Goal: Complete application form

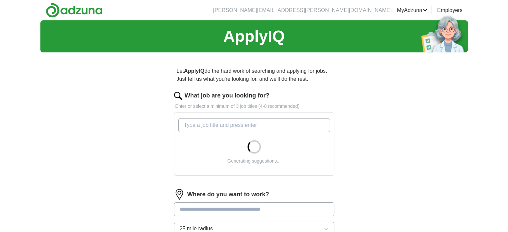
click at [226, 123] on input "What job are you looking for?" at bounding box center [254, 125] width 152 height 14
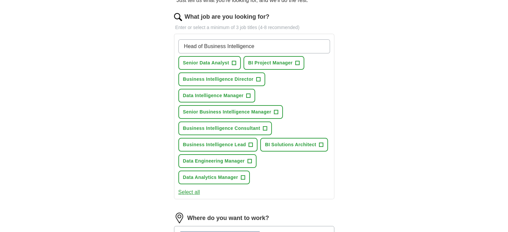
scroll to position [84, 0]
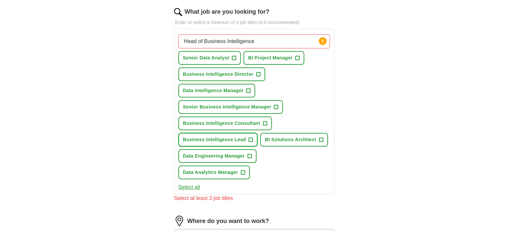
click at [250, 138] on span "+" at bounding box center [251, 139] width 4 height 5
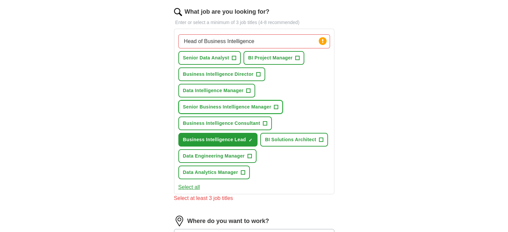
click at [272, 106] on button "Senior Business Intelligence Manager +" at bounding box center [230, 107] width 105 height 14
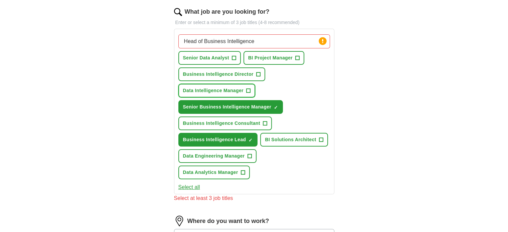
click at [245, 90] on button "Data Intelligence Manager +" at bounding box center [216, 91] width 77 height 14
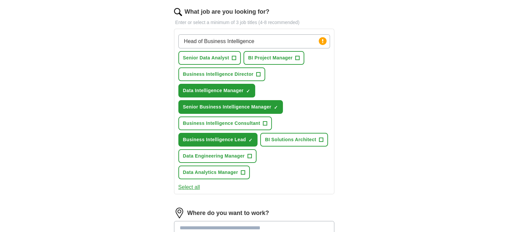
drag, startPoint x: 256, startPoint y: 42, endPoint x: 205, endPoint y: 39, distance: 51.8
click at [205, 39] on input "Head of Business Intelligence" at bounding box center [254, 41] width 152 height 14
type input "Head of data"
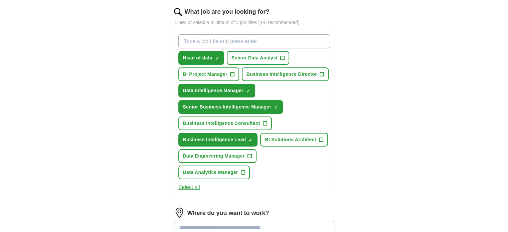
click at [256, 41] on input "What job are you looking for?" at bounding box center [254, 41] width 152 height 14
click at [0, 0] on span "×" at bounding box center [0, 0] width 0 height 0
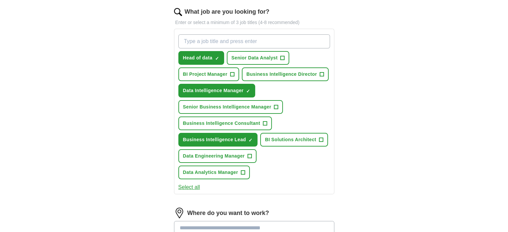
click at [236, 41] on input "What job are you looking for?" at bounding box center [254, 41] width 152 height 14
type input "Head of Business Intelligence"
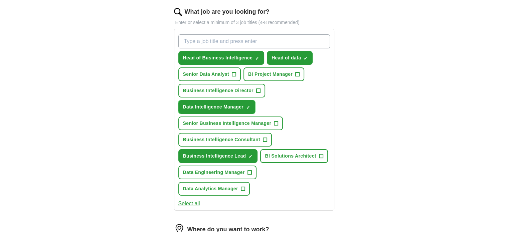
click at [0, 0] on span "×" at bounding box center [0, 0] width 0 height 0
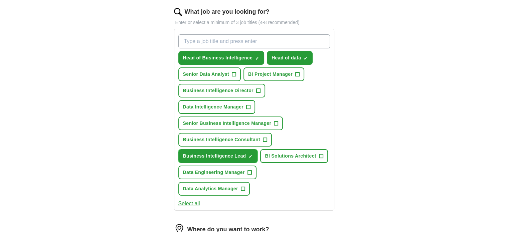
click at [0, 0] on span "×" at bounding box center [0, 0] width 0 height 0
click at [247, 37] on input "What job are you looking for?" at bounding box center [254, 41] width 152 height 14
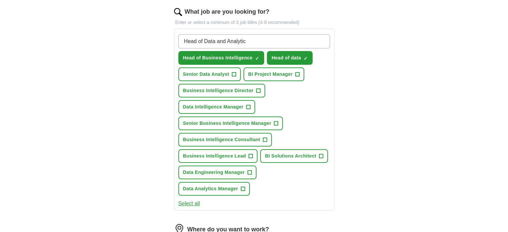
type input "Head of Data and Analytics"
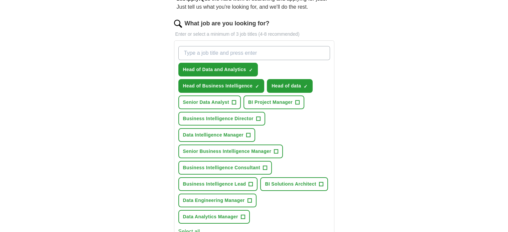
scroll to position [72, 0]
click at [261, 166] on button "Business Intelligence Consultant +" at bounding box center [224, 168] width 93 height 14
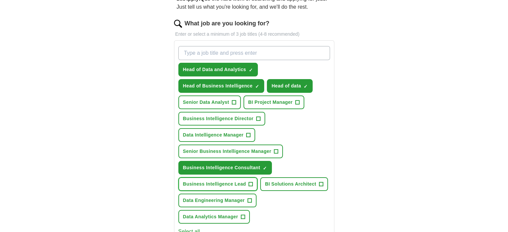
click at [246, 181] on button "Business Intelligence Lead +" at bounding box center [217, 184] width 79 height 14
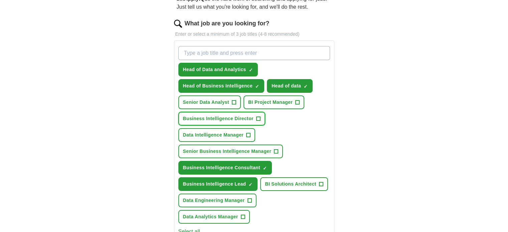
click at [247, 116] on span "Business Intelligence Director" at bounding box center [218, 118] width 70 height 7
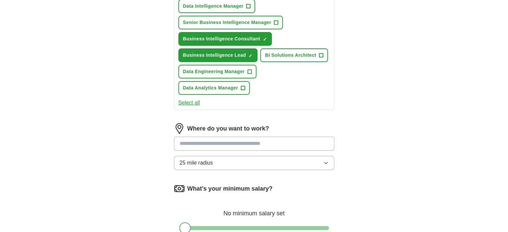
scroll to position [222, 0]
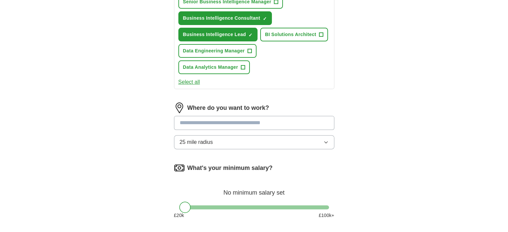
click at [274, 122] on input at bounding box center [254, 123] width 160 height 14
type input "*******"
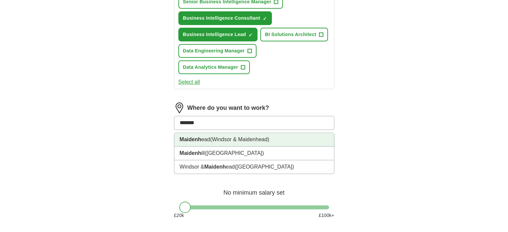
click at [258, 138] on span "(Windsor & Maidenhead)" at bounding box center [239, 140] width 59 height 6
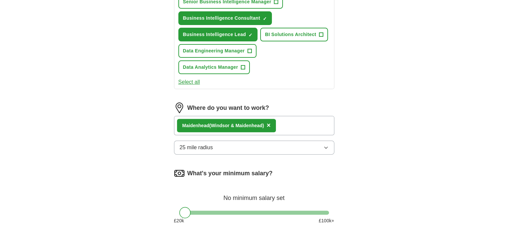
click at [263, 147] on button "25 mile radius" at bounding box center [254, 148] width 160 height 14
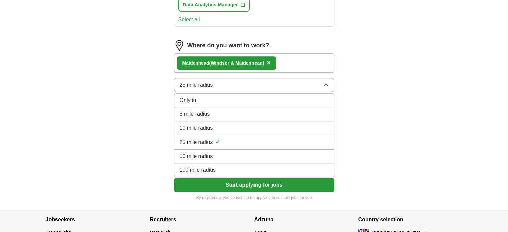
scroll to position [290, 0]
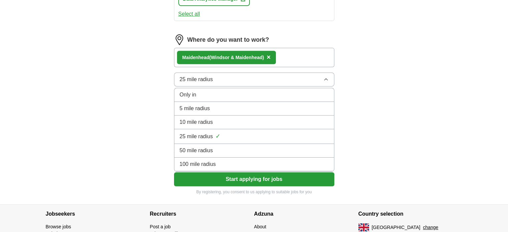
click at [256, 149] on div "50 mile radius" at bounding box center [254, 151] width 149 height 8
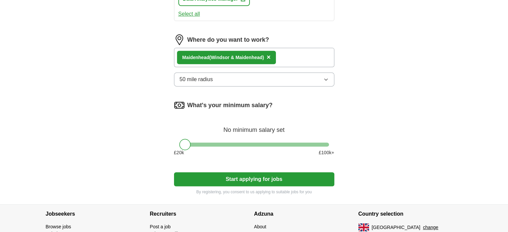
click at [259, 177] on button "Start applying for jobs" at bounding box center [254, 179] width 160 height 14
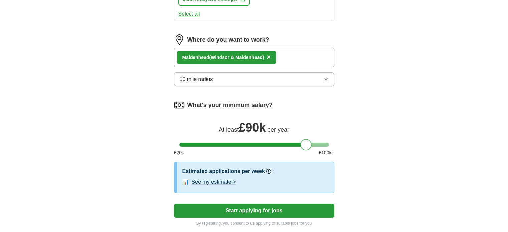
drag, startPoint x: 186, startPoint y: 141, endPoint x: 307, endPoint y: 147, distance: 121.3
click at [307, 147] on form "What job are you looking for? Enter or select a minimum of 3 job titles (4-8 re…" at bounding box center [254, 13] width 160 height 425
click at [350, 149] on div "Let ApplyIQ do the hard work of searching and applying for jobs. Just tell us w…" at bounding box center [254, 2] width 214 height 468
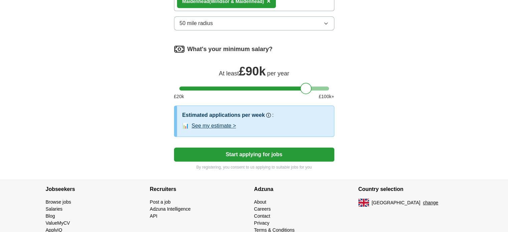
scroll to position [346, 0]
click at [260, 151] on button "Start applying for jobs" at bounding box center [254, 155] width 160 height 14
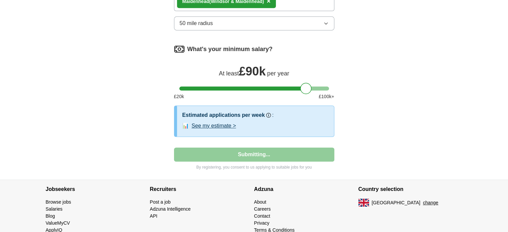
select select "**"
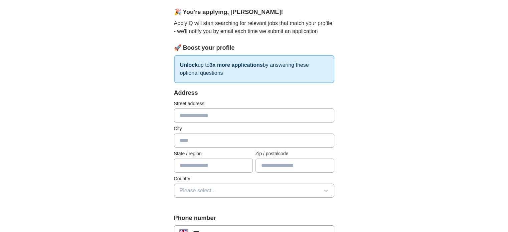
scroll to position [86, 0]
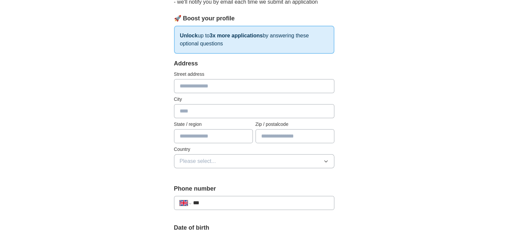
click at [258, 86] on input "text" at bounding box center [254, 86] width 160 height 14
type input "**********"
type input "*********"
type input "*******"
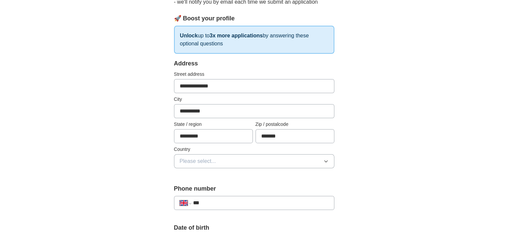
click at [263, 159] on button "Please select..." at bounding box center [254, 161] width 160 height 14
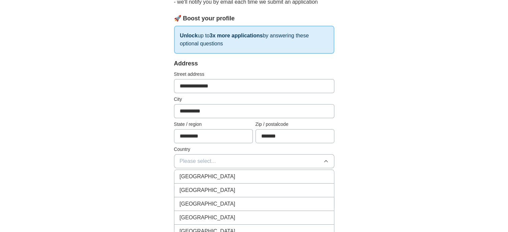
click at [254, 176] on div "[GEOGRAPHIC_DATA]" at bounding box center [254, 177] width 149 height 8
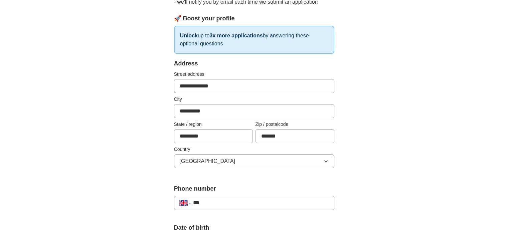
click at [268, 203] on input "***" at bounding box center [261, 203] width 136 height 8
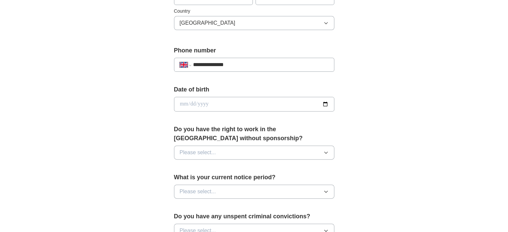
scroll to position [225, 0]
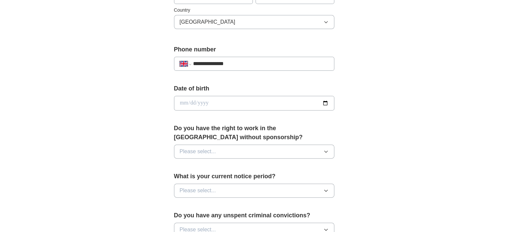
type input "**********"
click at [239, 104] on input "date" at bounding box center [254, 103] width 160 height 15
type input "**********"
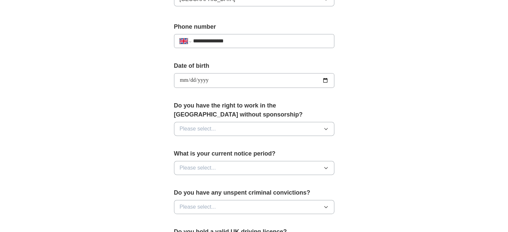
click at [323, 128] on icon "button" at bounding box center [325, 128] width 5 height 5
click at [290, 143] on div "Yes" at bounding box center [254, 144] width 149 height 8
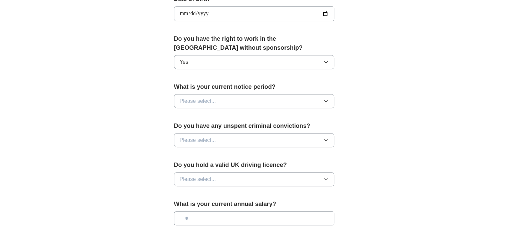
click at [315, 101] on button "Please select..." at bounding box center [254, 101] width 160 height 14
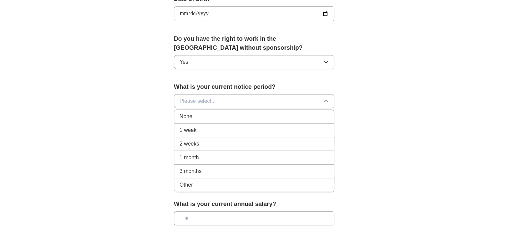
click at [300, 114] on div "None" at bounding box center [254, 116] width 149 height 8
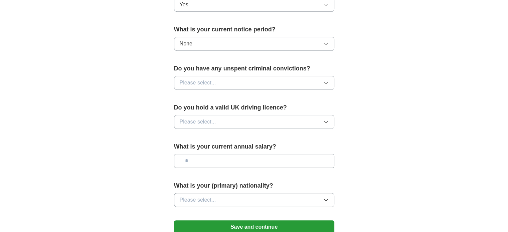
scroll to position [372, 0]
click at [327, 84] on button "Please select..." at bounding box center [254, 82] width 160 height 14
click at [296, 107] on div "No" at bounding box center [254, 111] width 149 height 8
click at [290, 117] on button "Please select..." at bounding box center [254, 121] width 160 height 14
click at [268, 133] on div "Yes" at bounding box center [254, 137] width 149 height 8
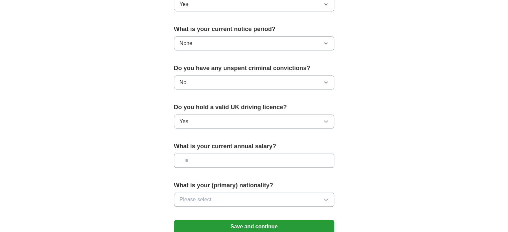
click at [286, 163] on input "text" at bounding box center [254, 161] width 160 height 14
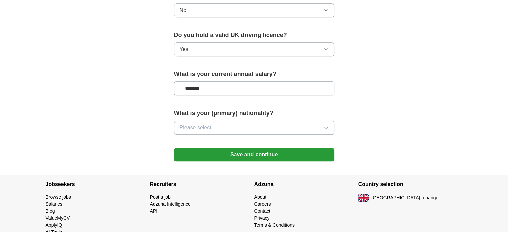
scroll to position [447, 0]
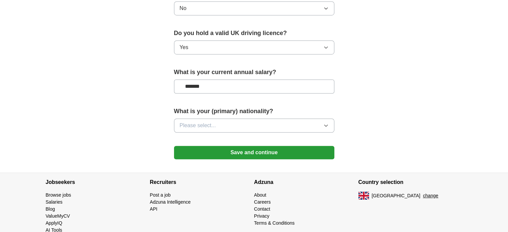
type input "*******"
click at [326, 125] on icon "button" at bounding box center [325, 125] width 5 height 5
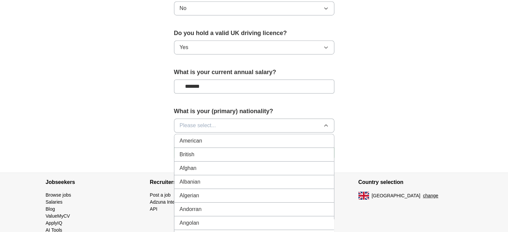
click at [292, 152] on div "British" at bounding box center [254, 155] width 149 height 8
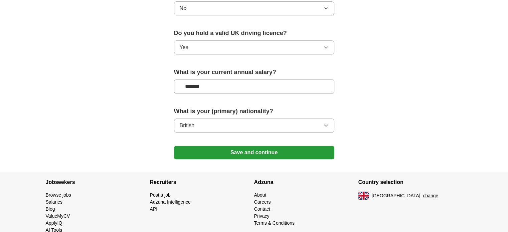
click at [270, 150] on button "Save and continue" at bounding box center [254, 152] width 160 height 13
